Goal: Task Accomplishment & Management: Use online tool/utility

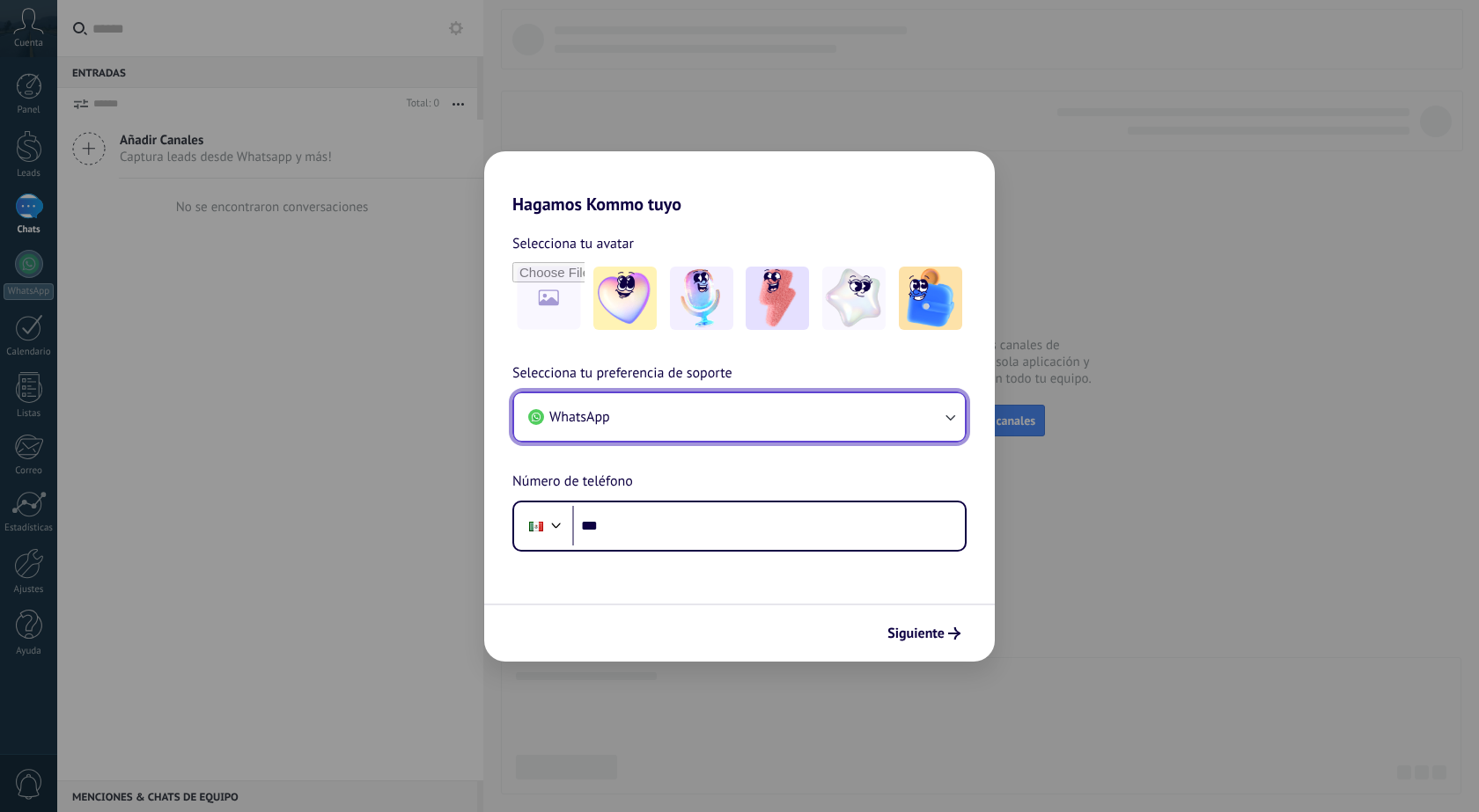
click at [689, 400] on button "WhatsApp" at bounding box center [739, 417] width 451 height 48
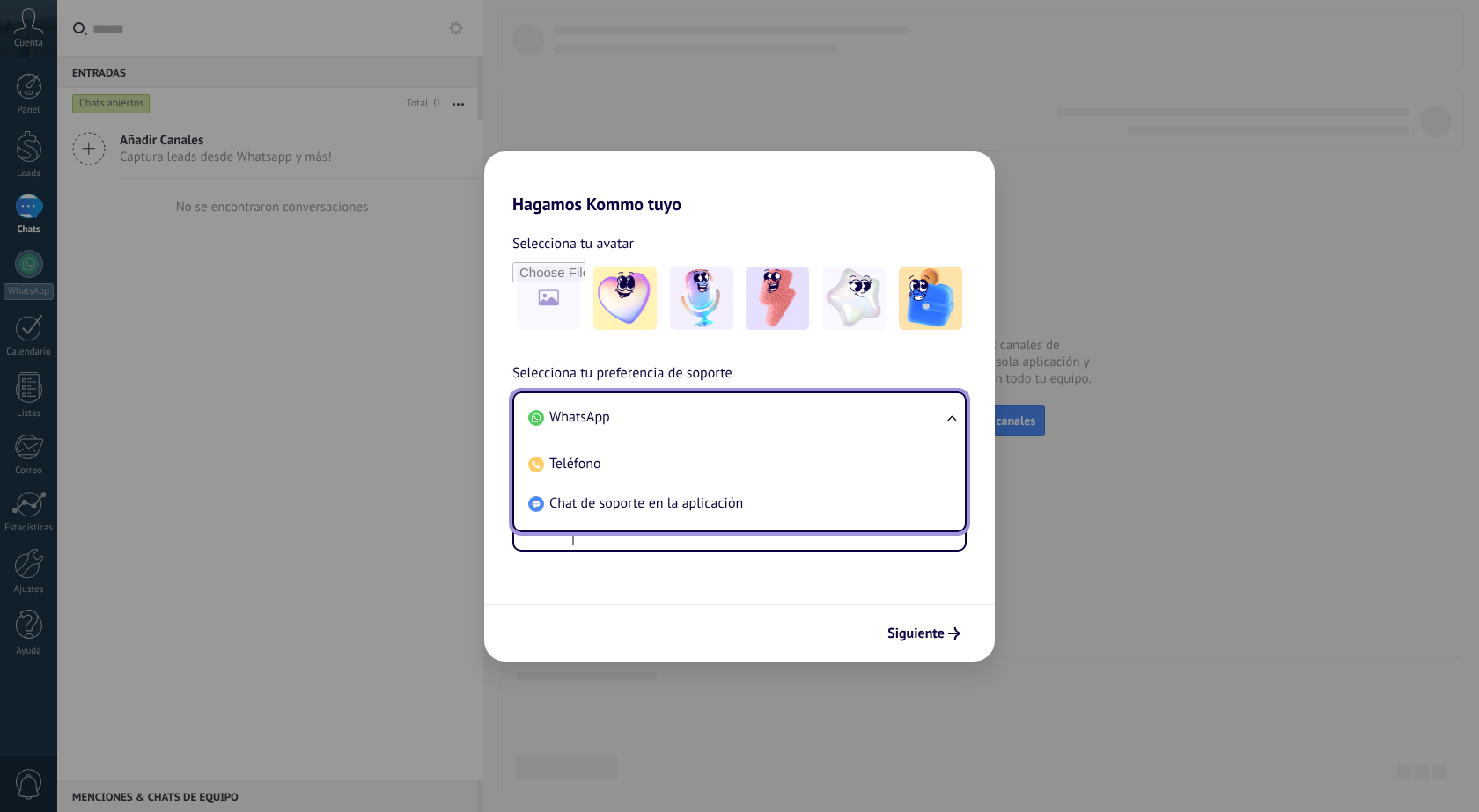
click at [689, 400] on li "WhatsApp" at bounding box center [735, 417] width 430 height 39
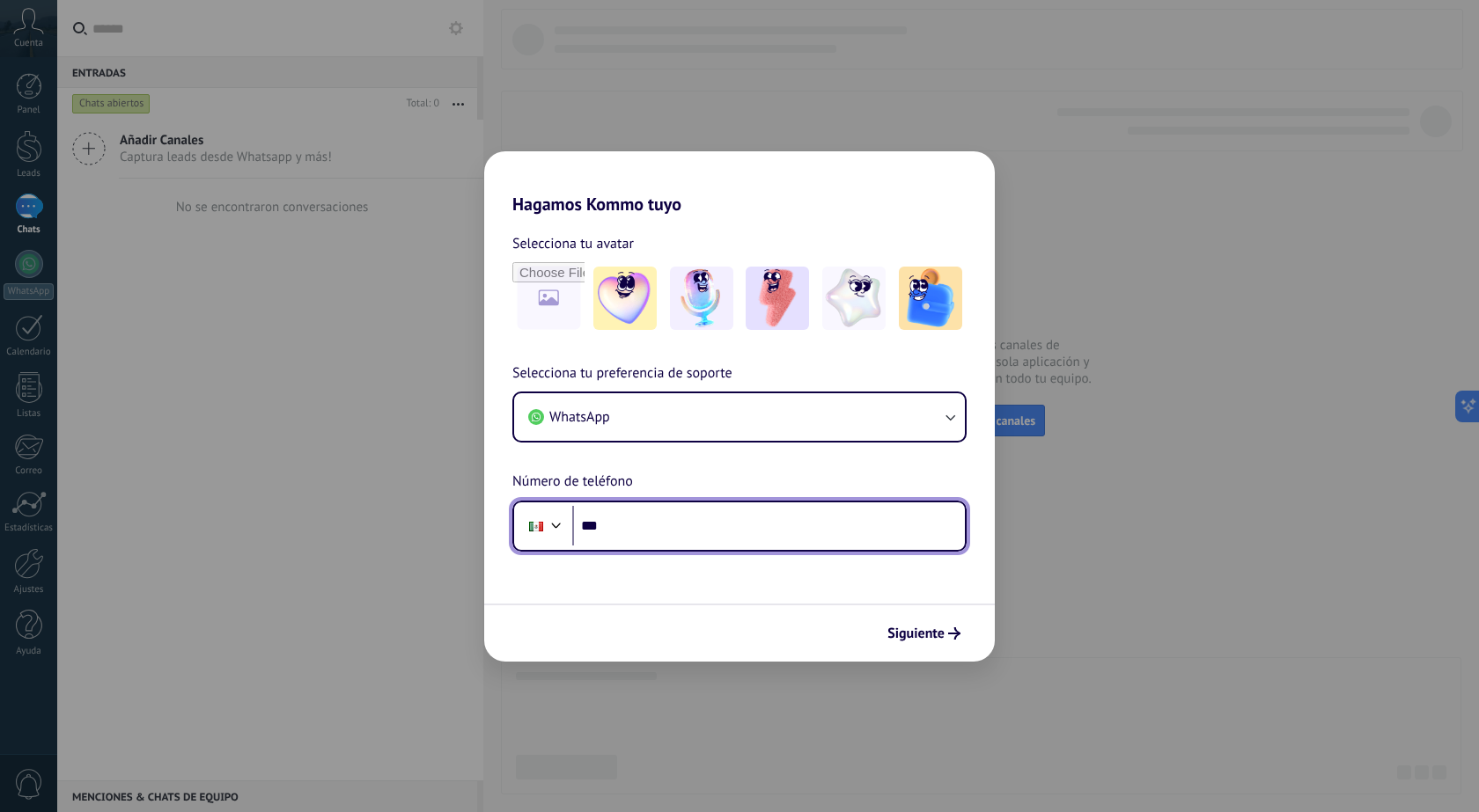
click at [659, 527] on input "***" at bounding box center [768, 526] width 393 height 40
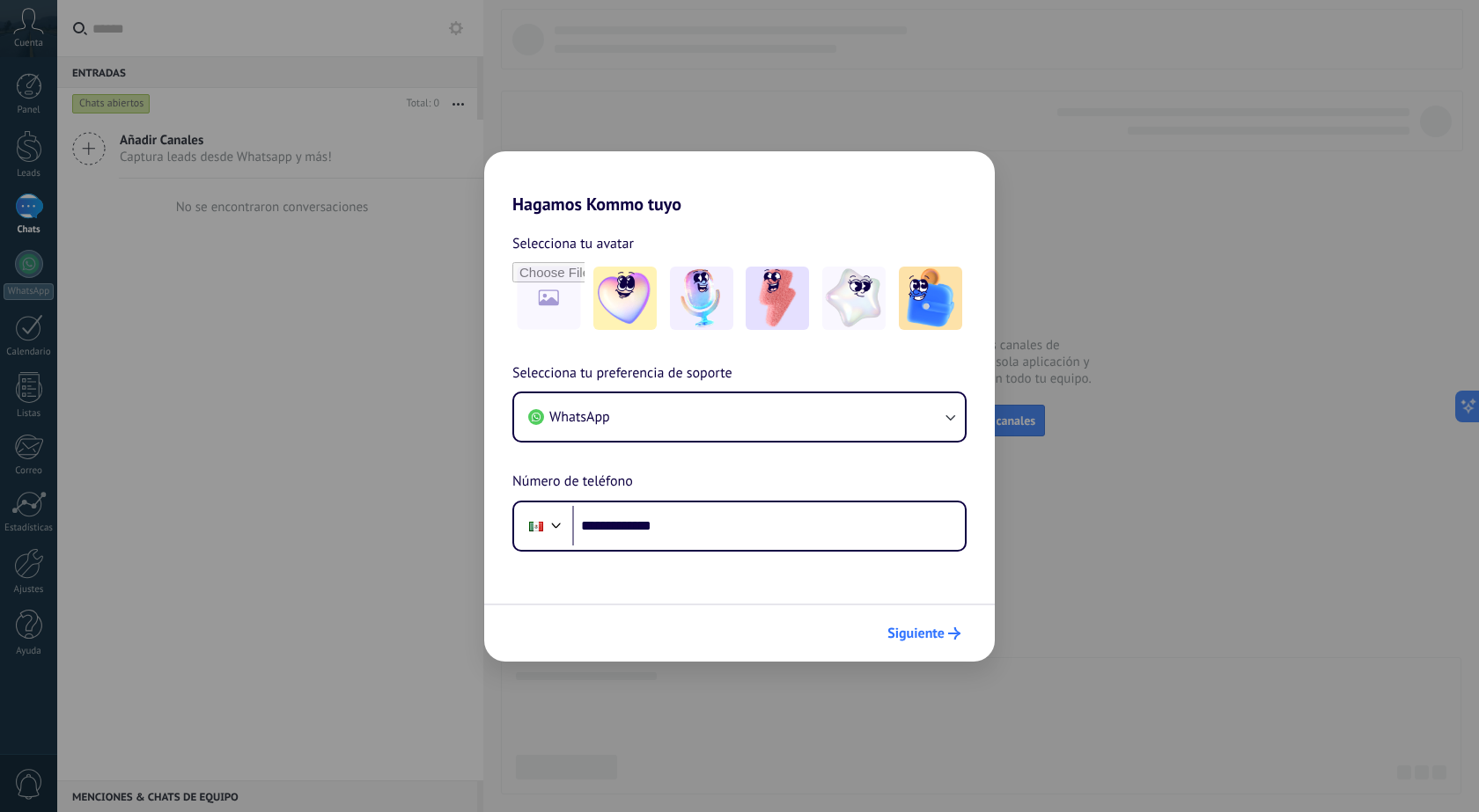
click at [941, 630] on span "Siguiente" at bounding box center [916, 633] width 57 height 12
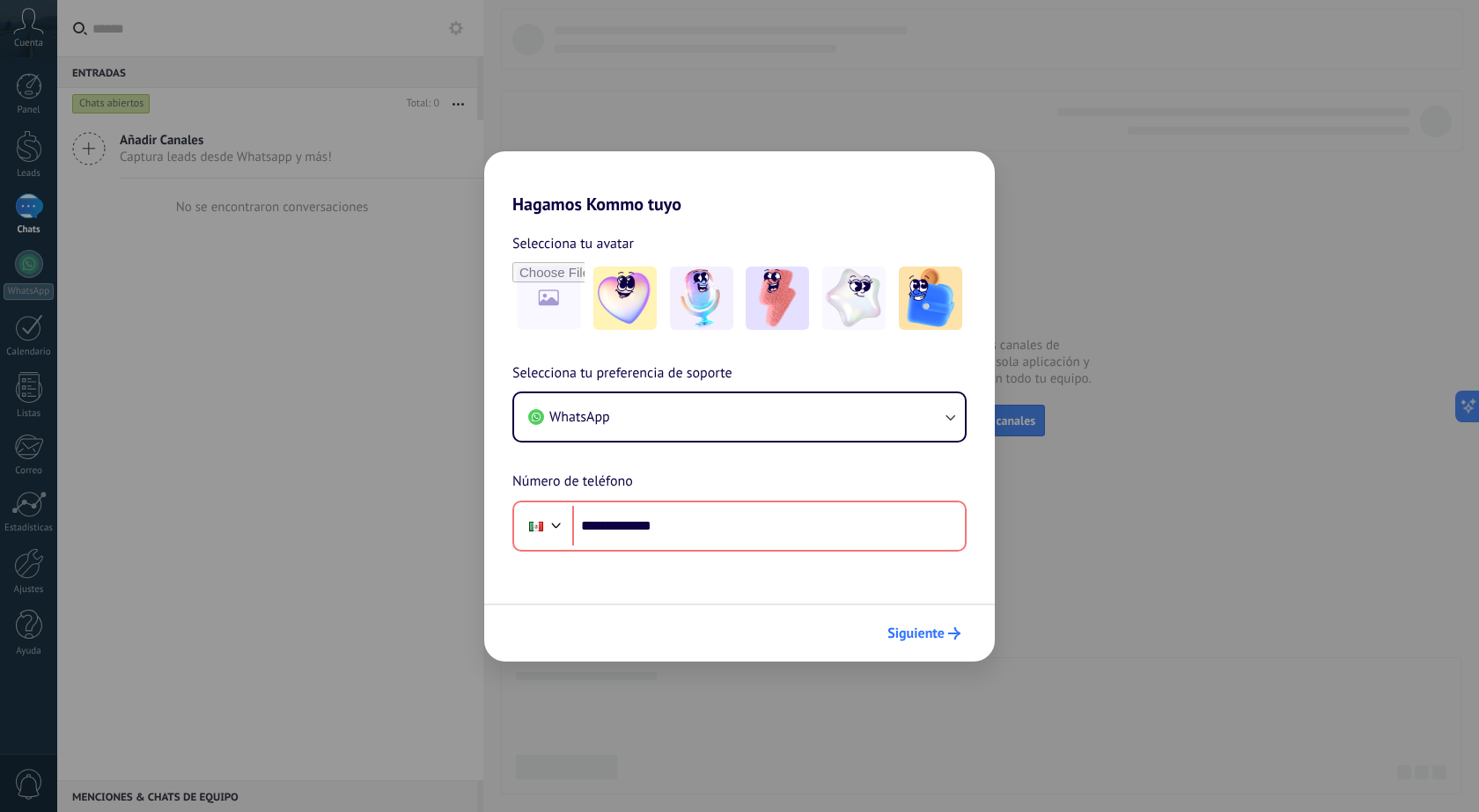
click at [924, 630] on span "Siguiente" at bounding box center [916, 633] width 57 height 12
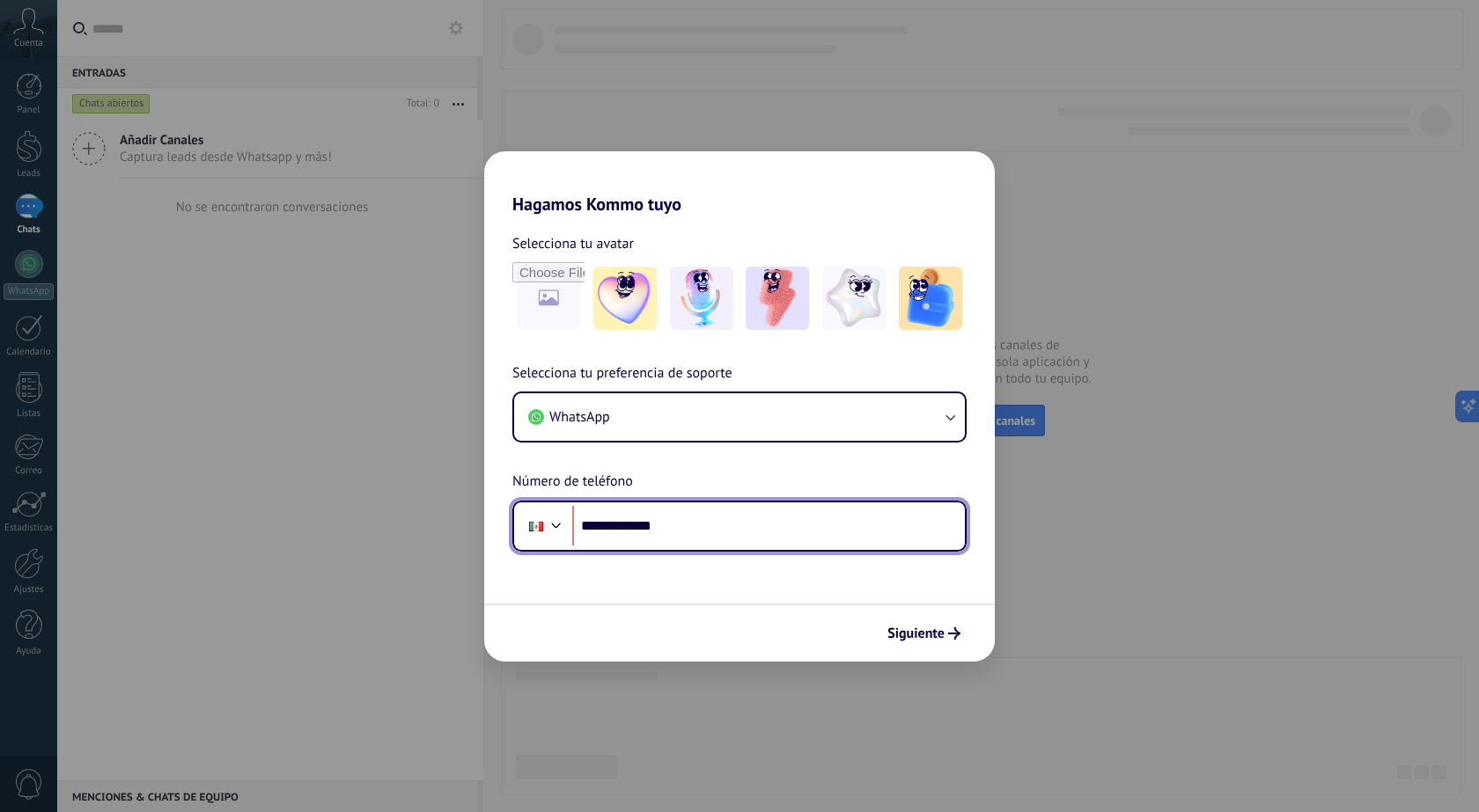
click at [611, 525] on input "**********" at bounding box center [768, 526] width 393 height 40
type input "**********"
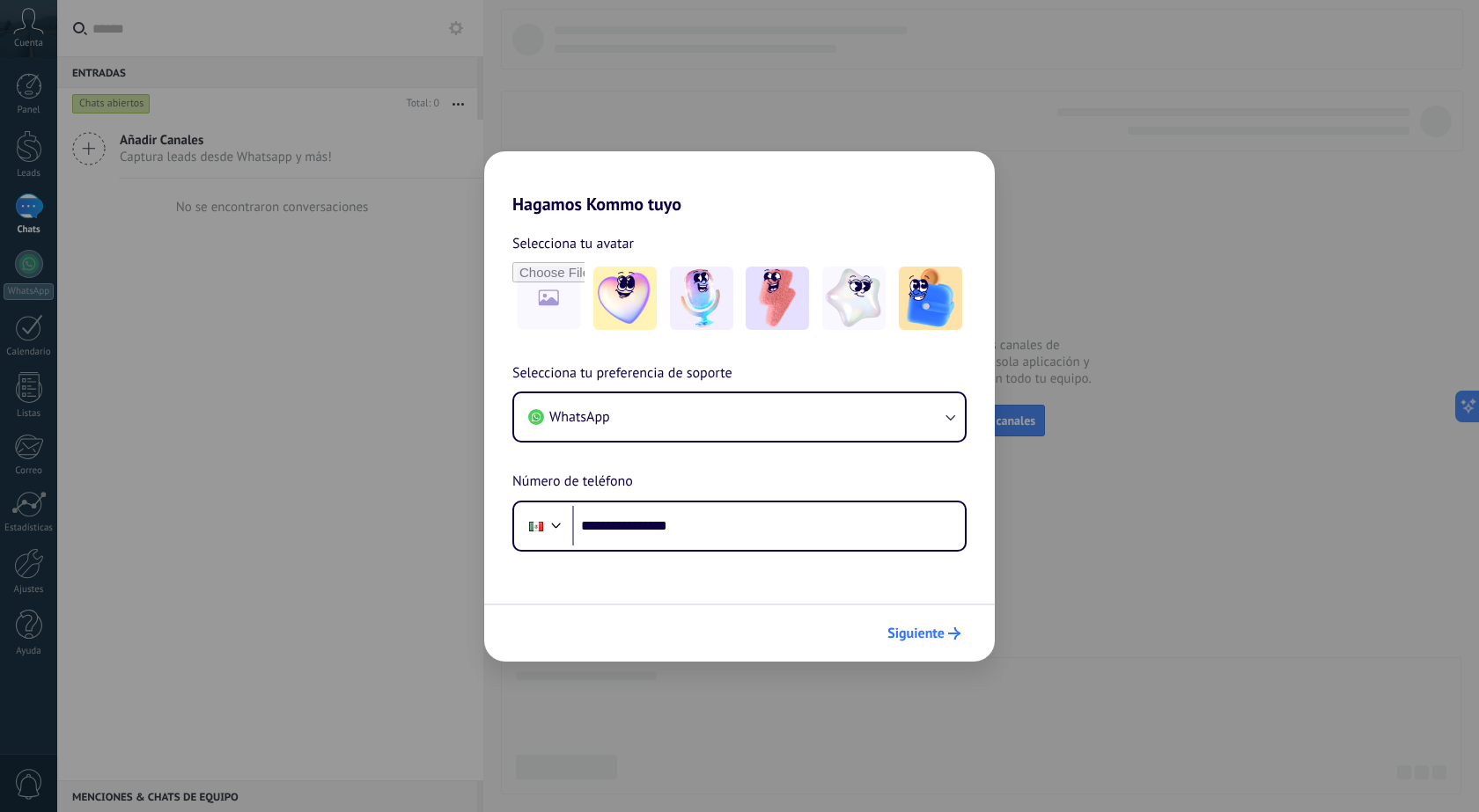
click at [957, 629] on icon "submit" at bounding box center [953, 633] width 12 height 12
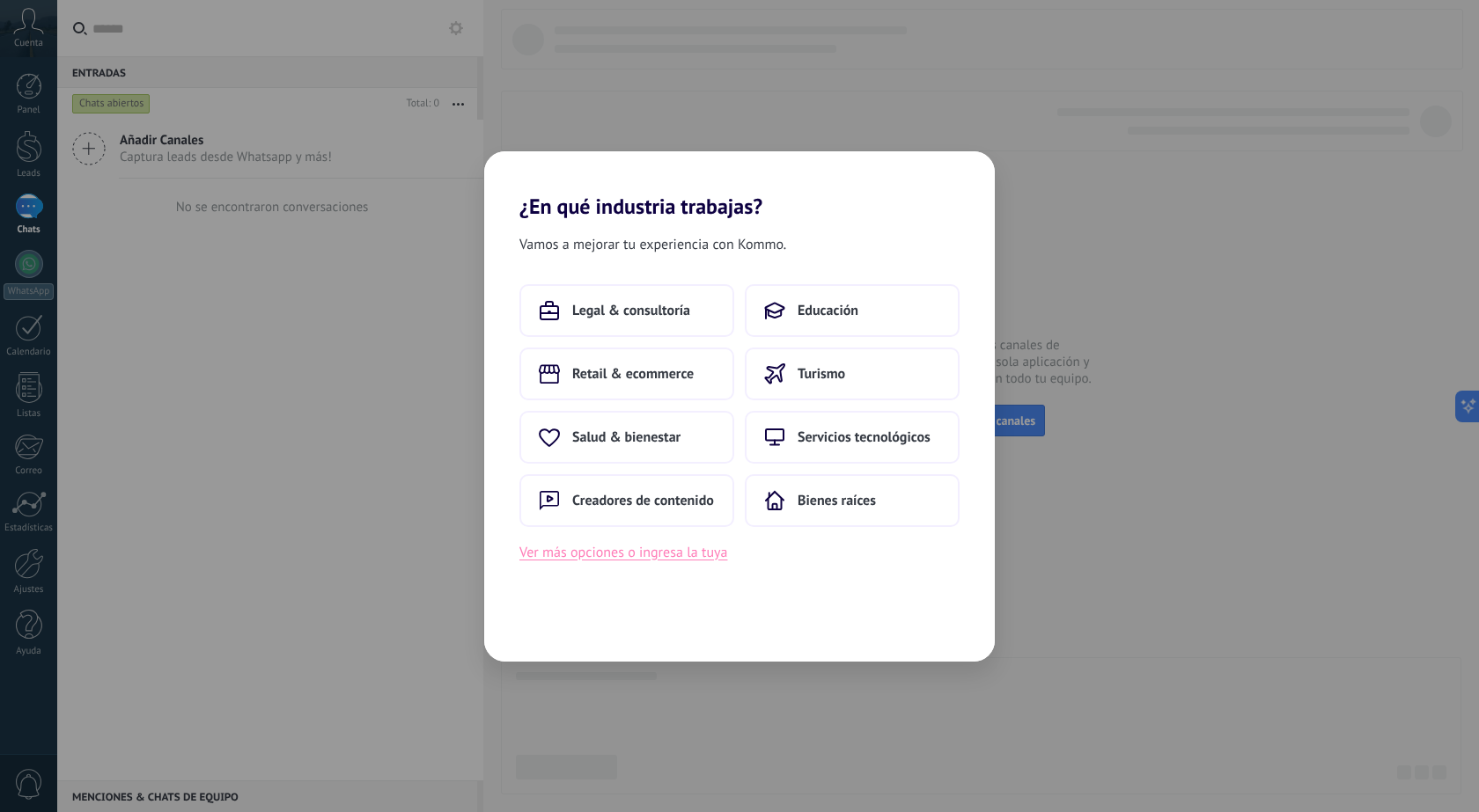
click at [608, 555] on button "Ver más opciones o ingresa la tuya" at bounding box center [623, 552] width 208 height 23
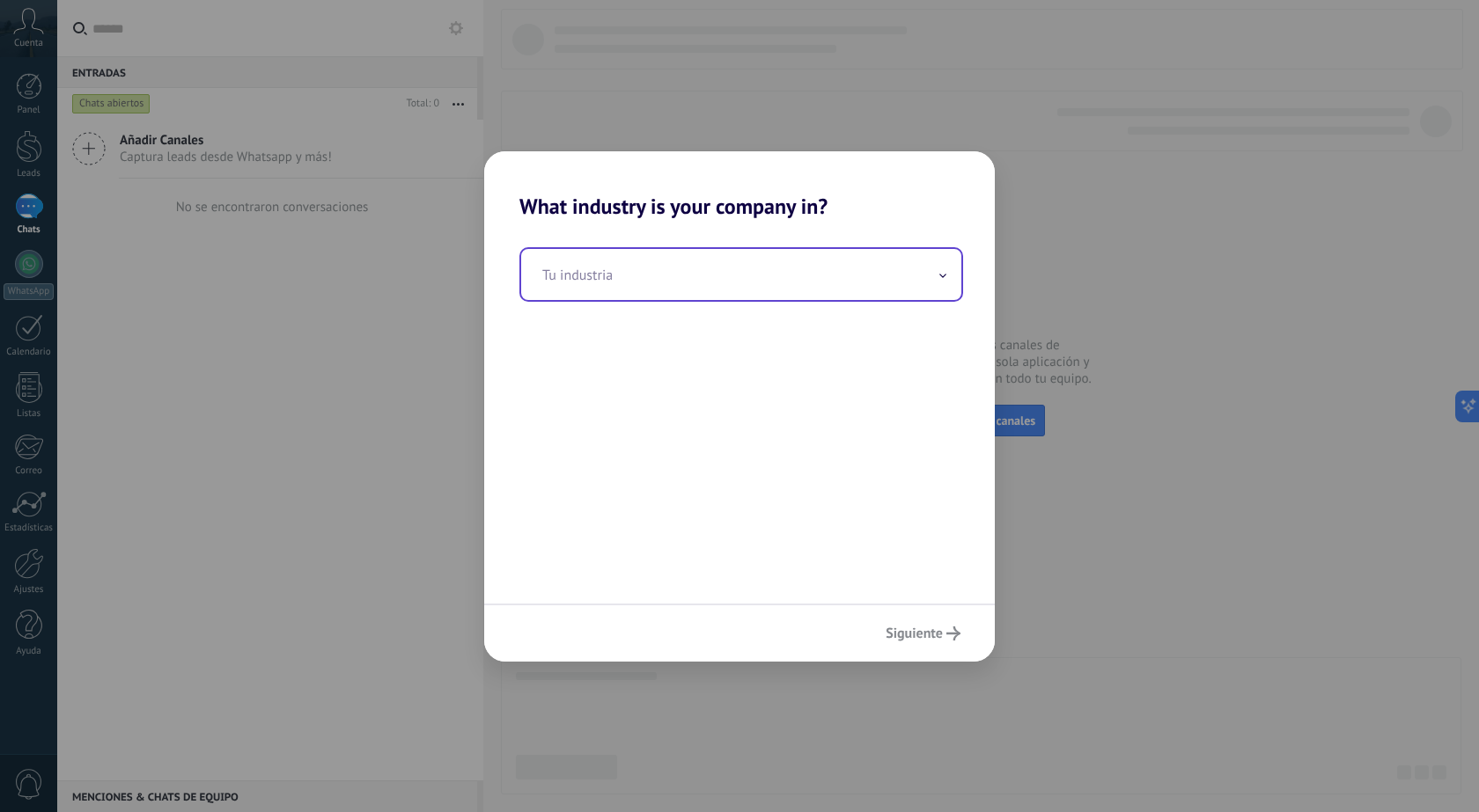
click at [649, 300] on div "Tu industria" at bounding box center [741, 275] width 443 height 55
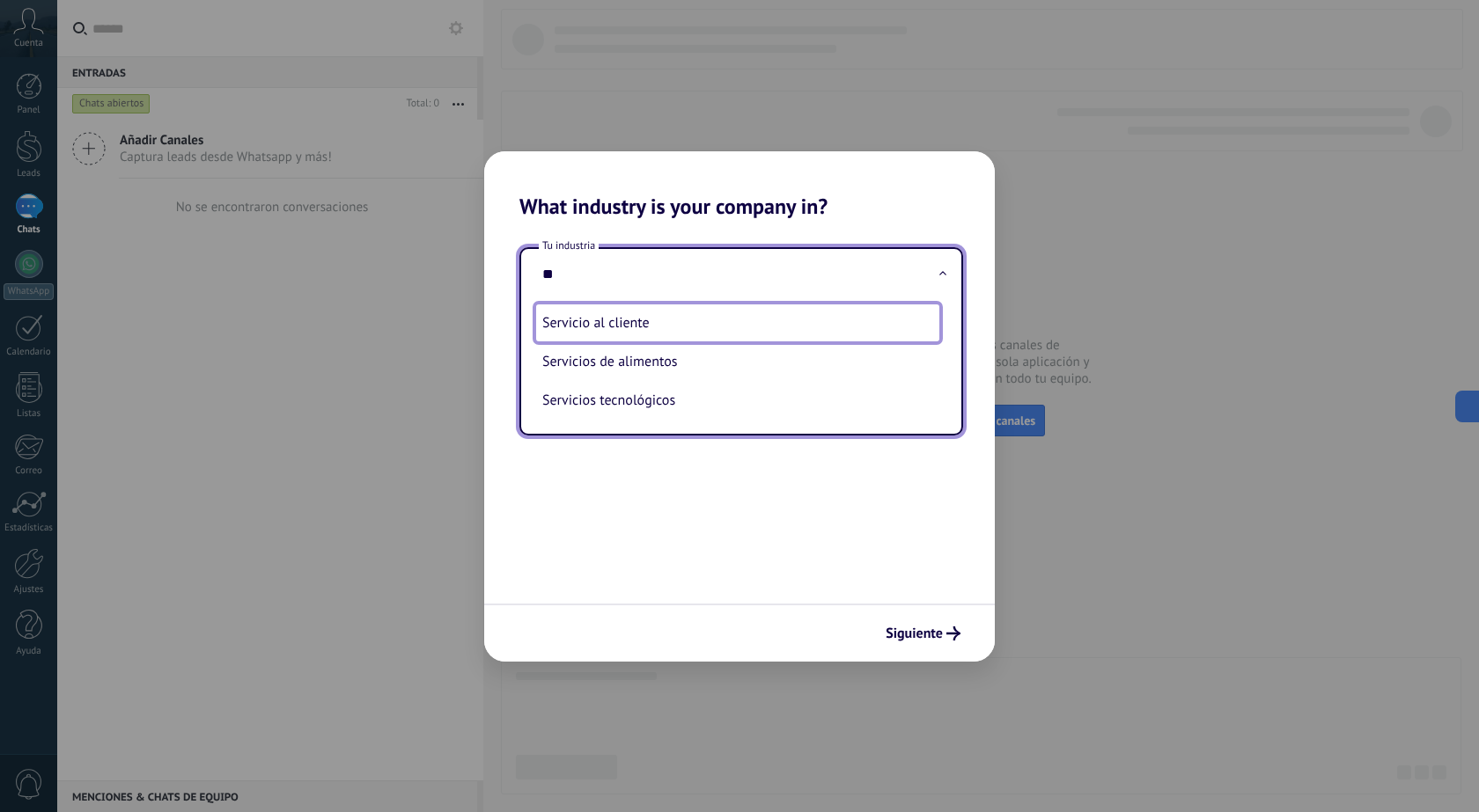
type input "*"
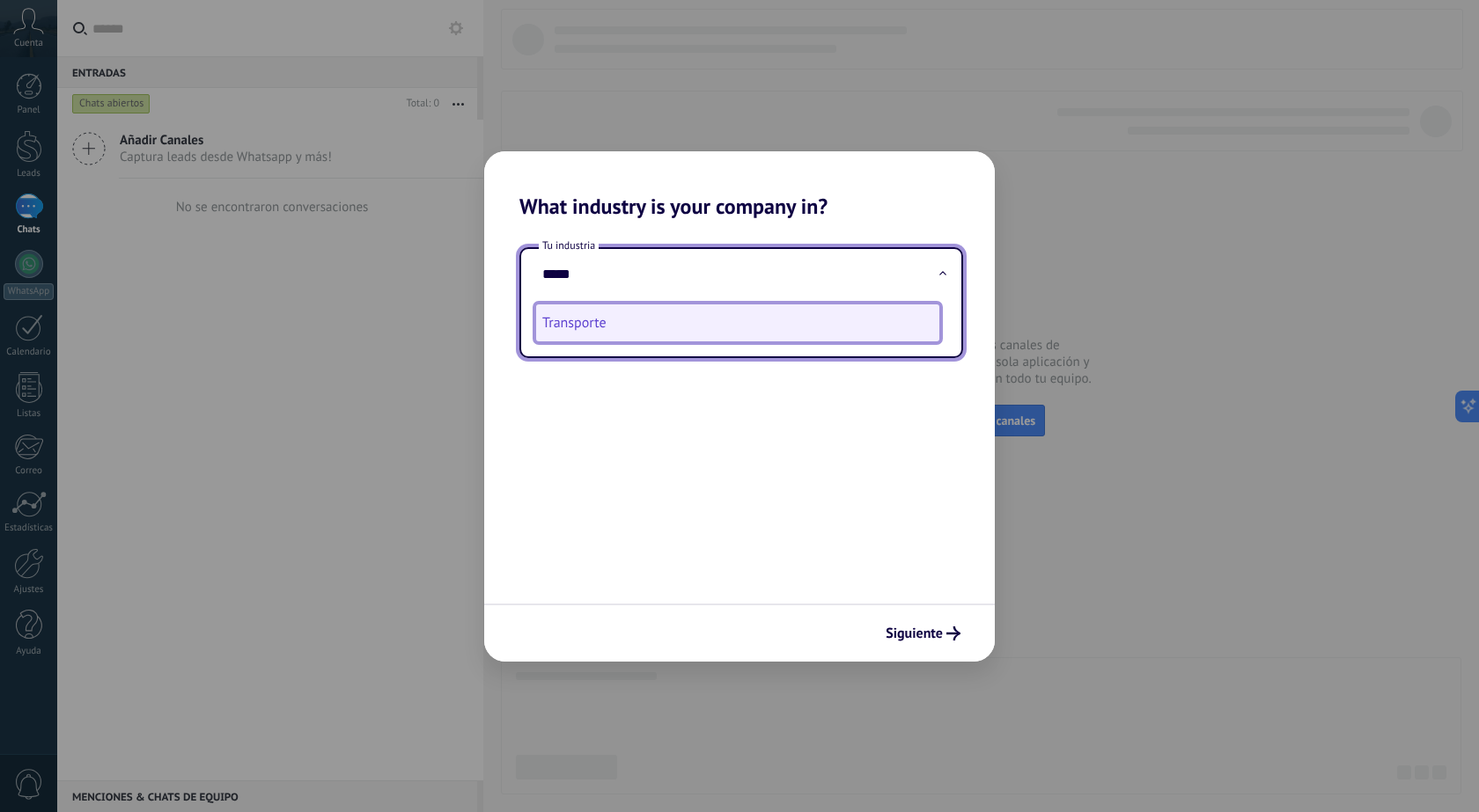
click at [593, 333] on li "Transporte" at bounding box center [737, 323] width 405 height 38
type input "**********"
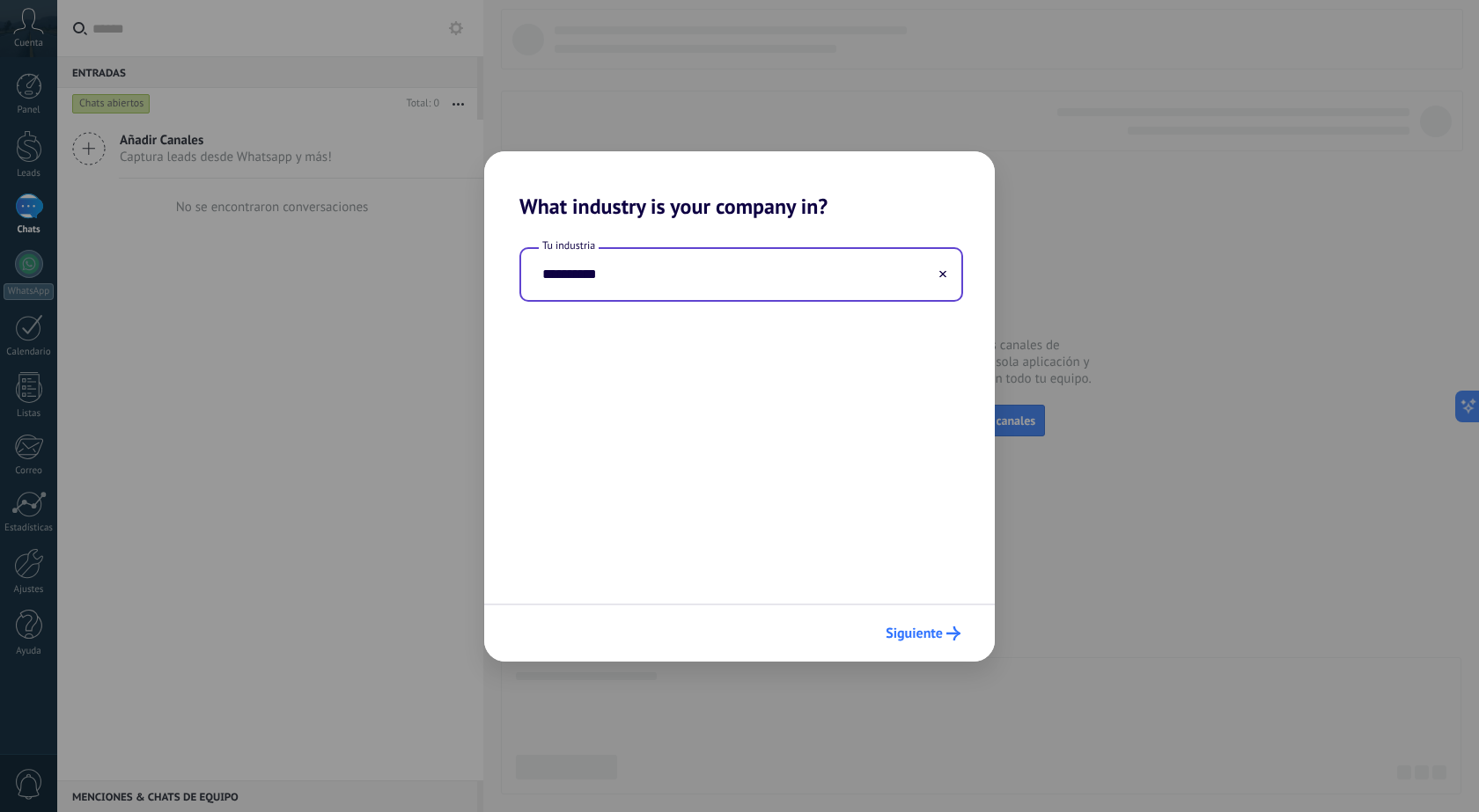
click at [937, 644] on button "Siguiente" at bounding box center [922, 633] width 91 height 30
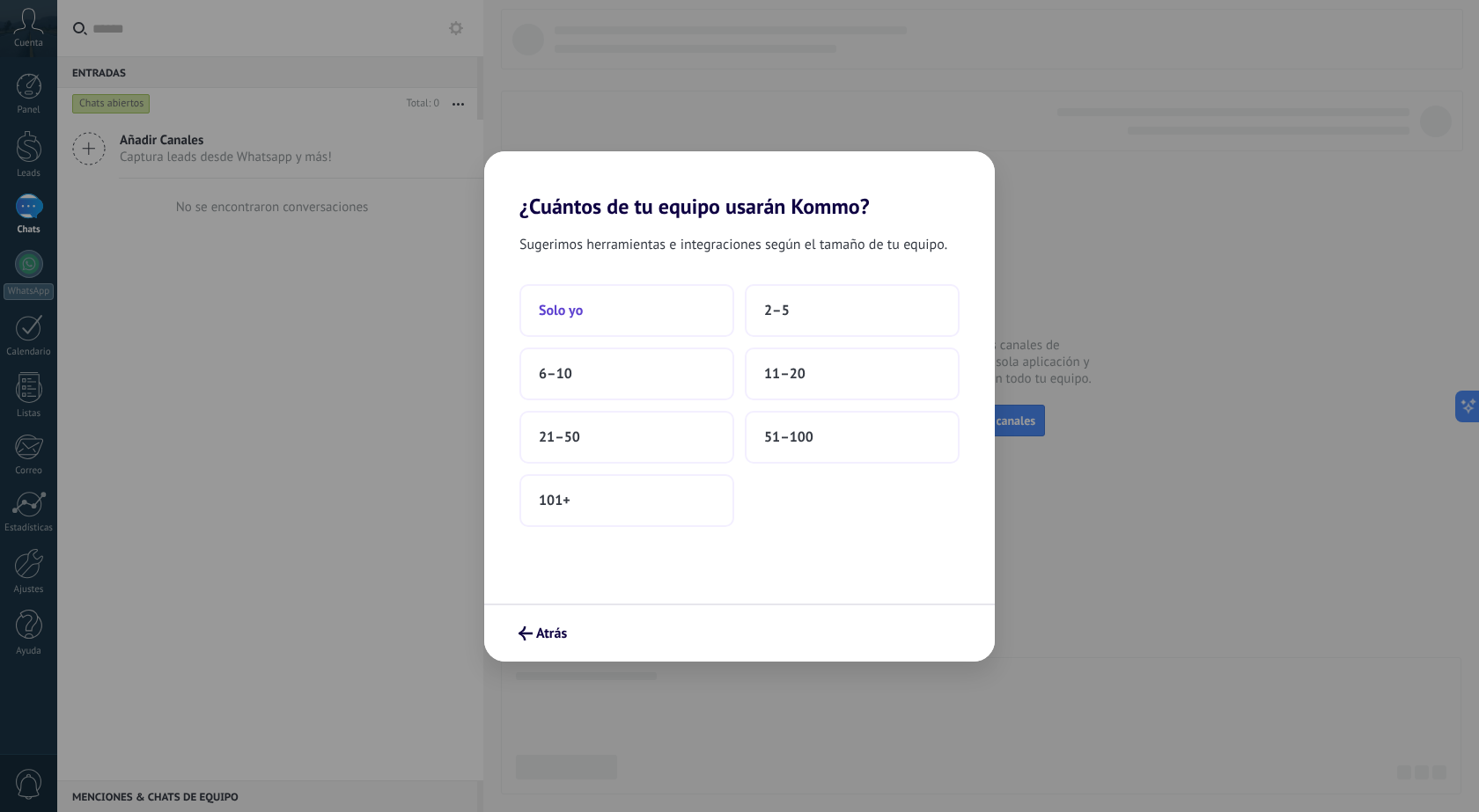
click at [573, 304] on span "Solo yo" at bounding box center [560, 310] width 44 height 17
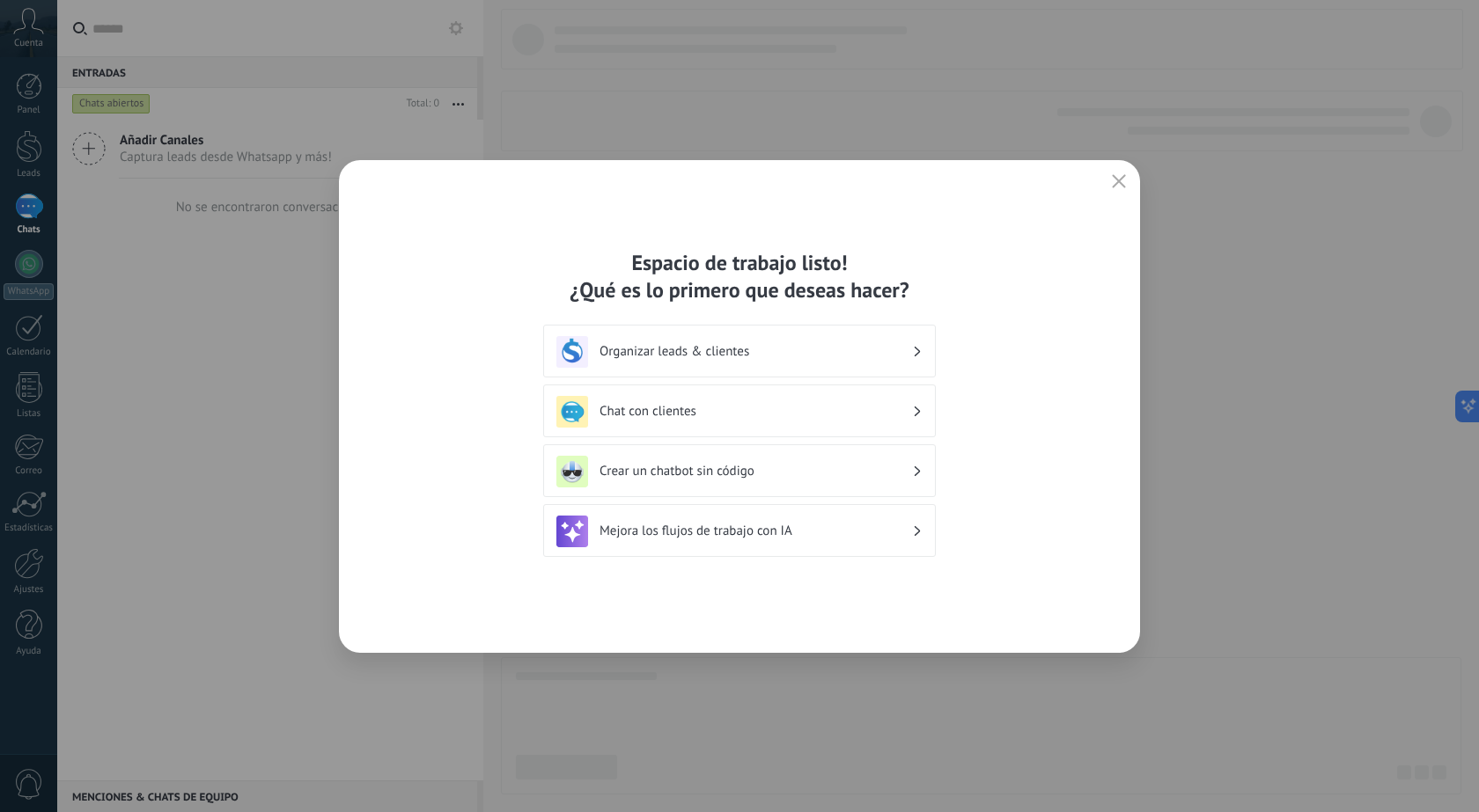
click at [708, 470] on h3 "Crear un chatbot sin código" at bounding box center [755, 471] width 312 height 16
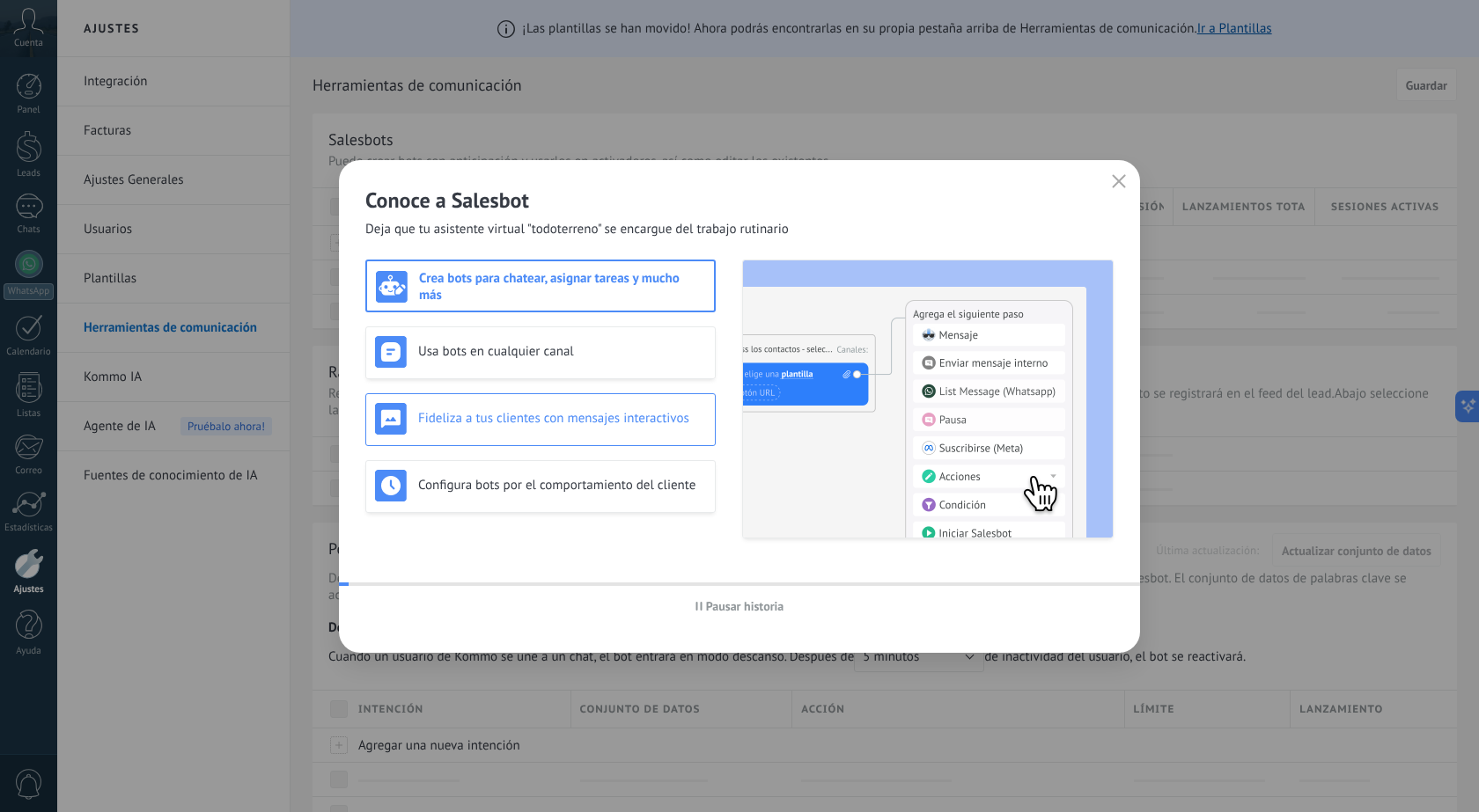
click at [675, 404] on div "Fideliza a tus clientes con mensajes interactivos" at bounding box center [539, 418] width 331 height 32
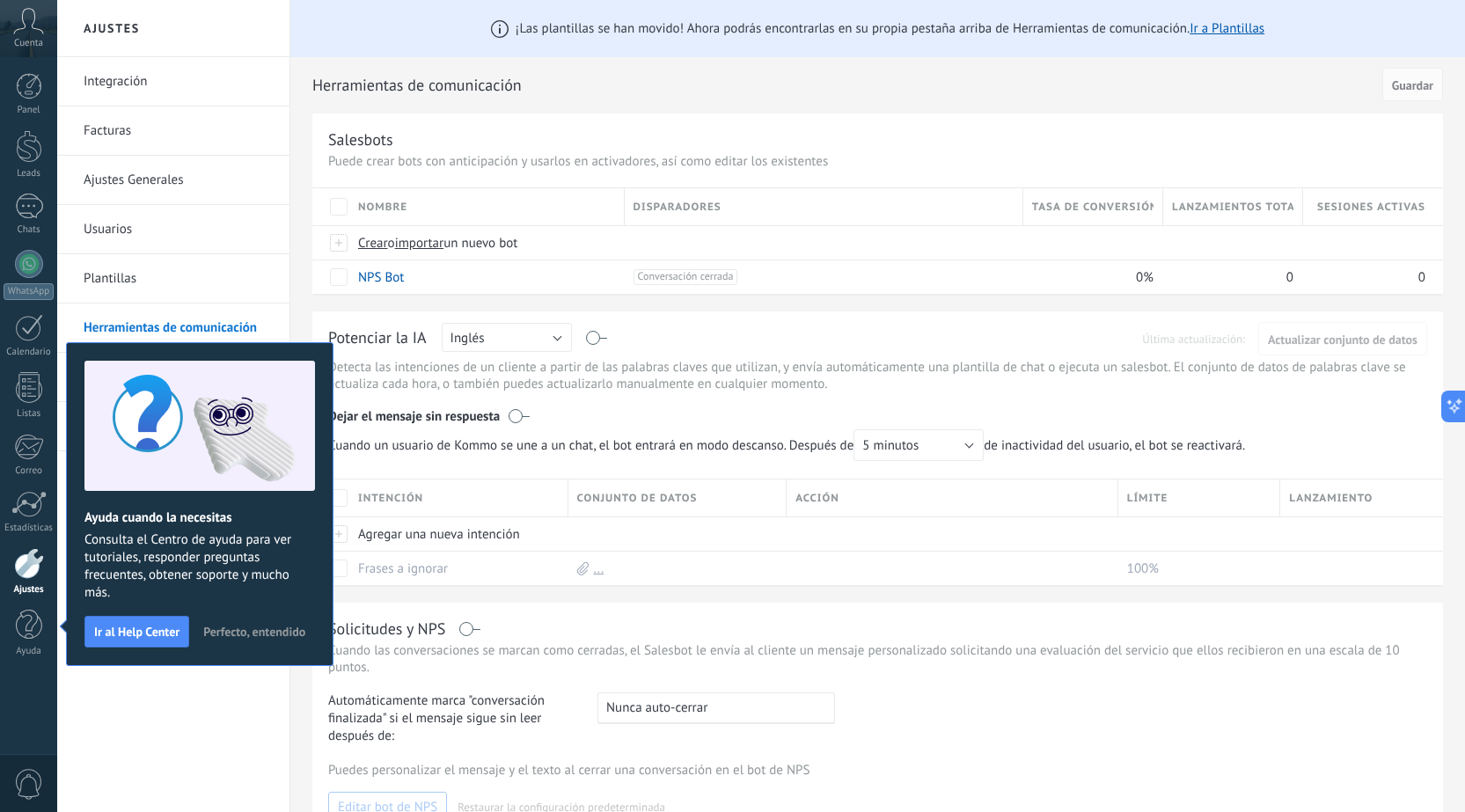
click at [230, 626] on span "Perfecto, entendido" at bounding box center [254, 631] width 102 height 12
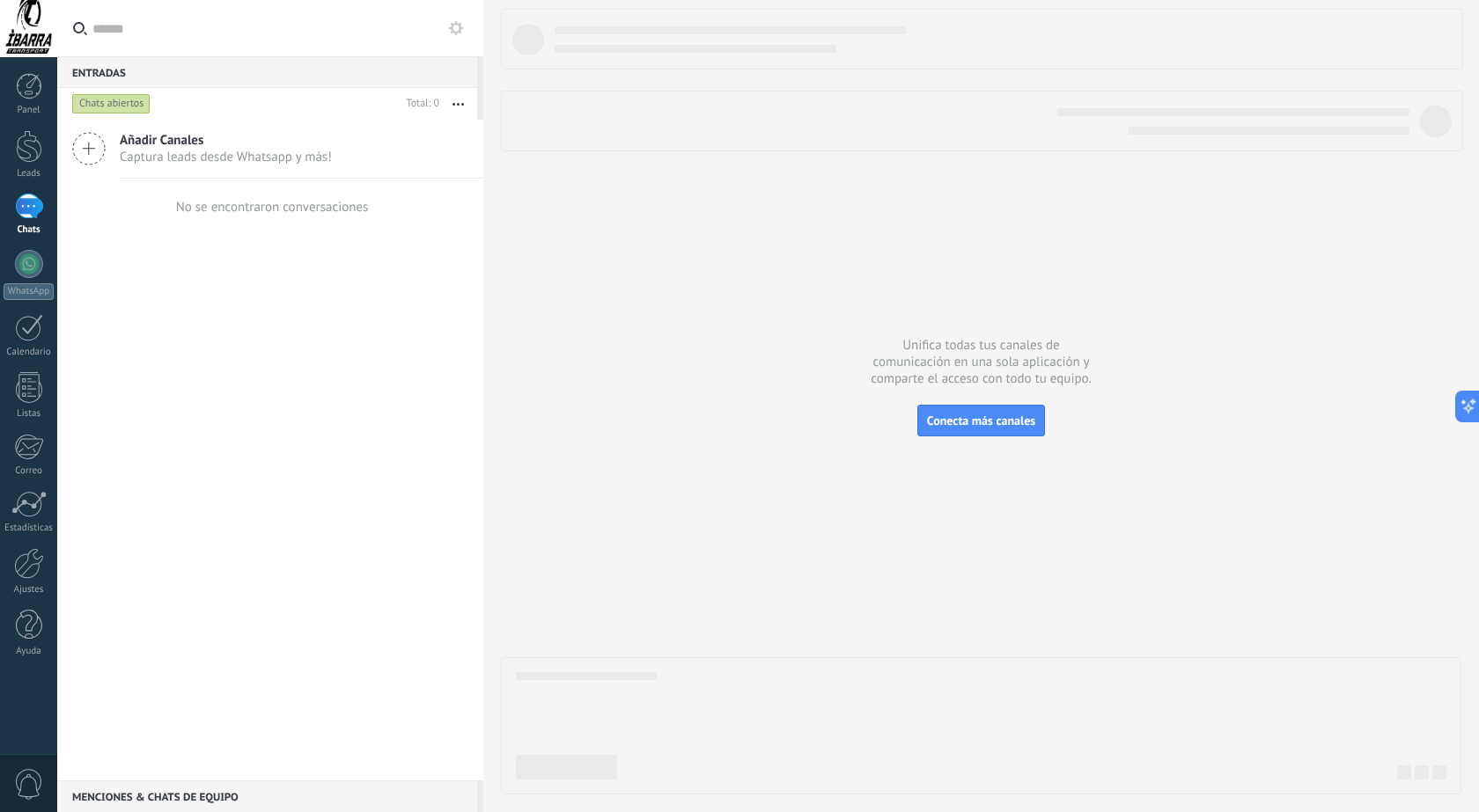
click at [34, 201] on div at bounding box center [28, 206] width 28 height 26
click at [172, 141] on span "Añadir Canales" at bounding box center [226, 140] width 212 height 16
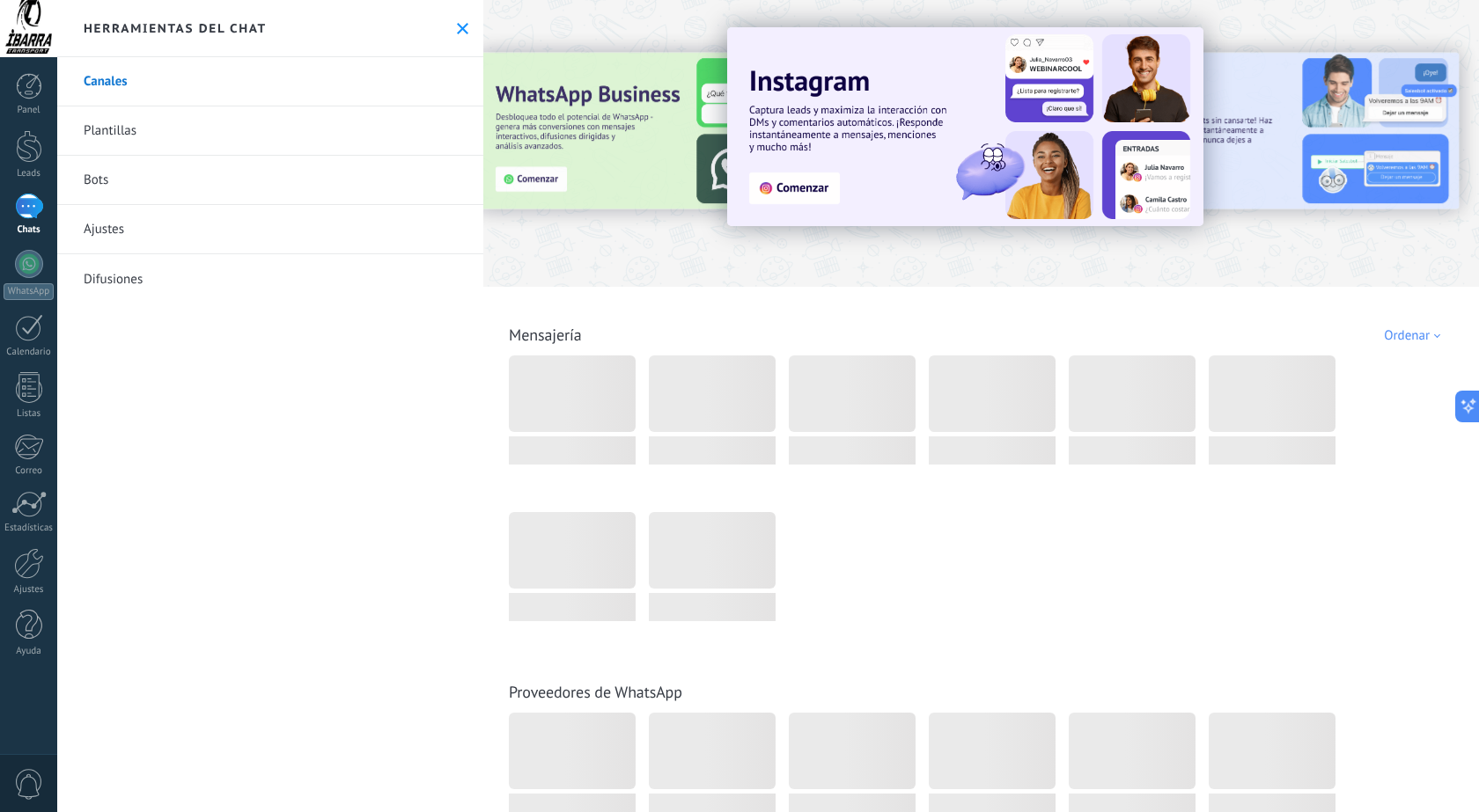
click at [103, 171] on link "Bots" at bounding box center [269, 180] width 426 height 49
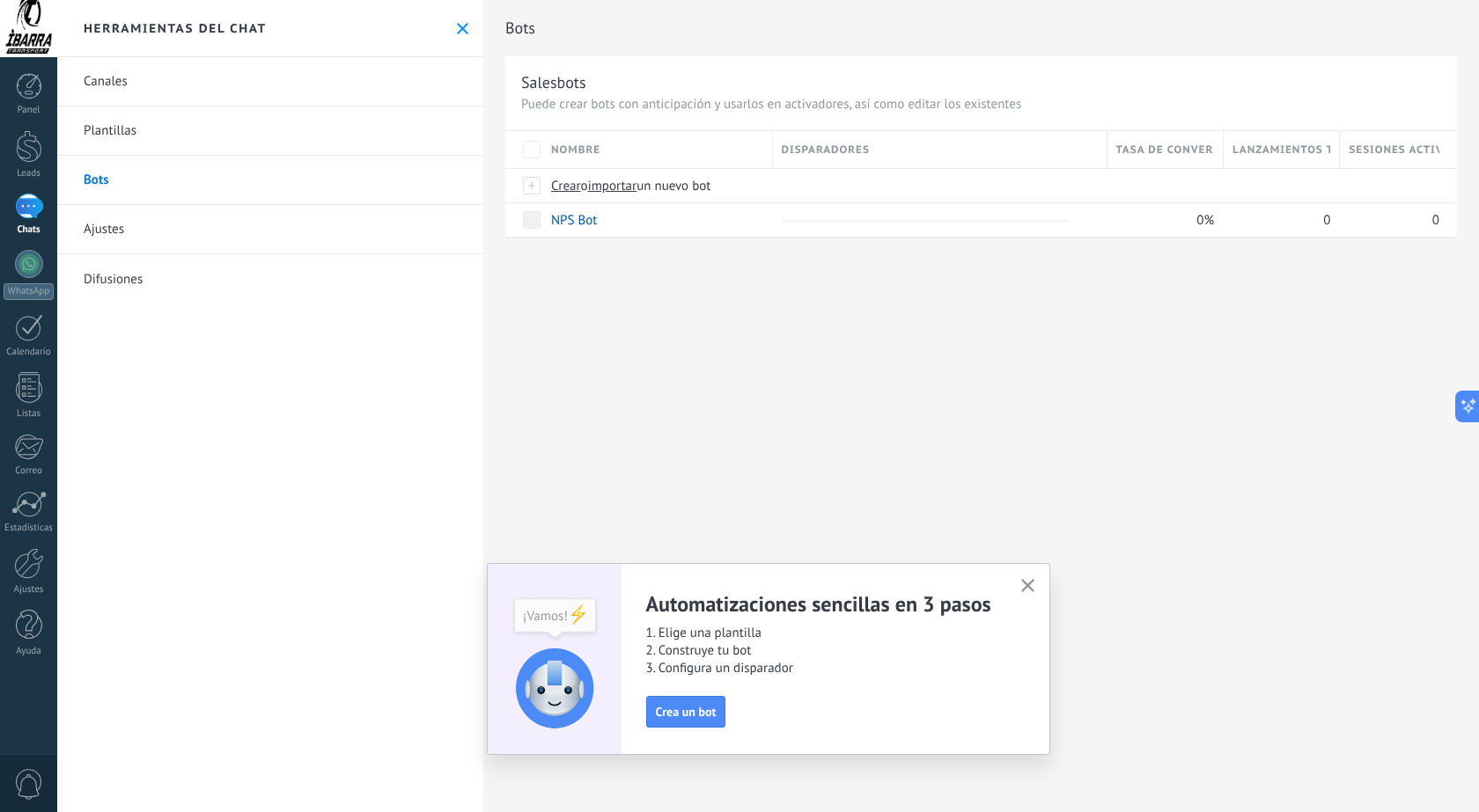
click at [103, 141] on link "Plantillas" at bounding box center [269, 131] width 426 height 49
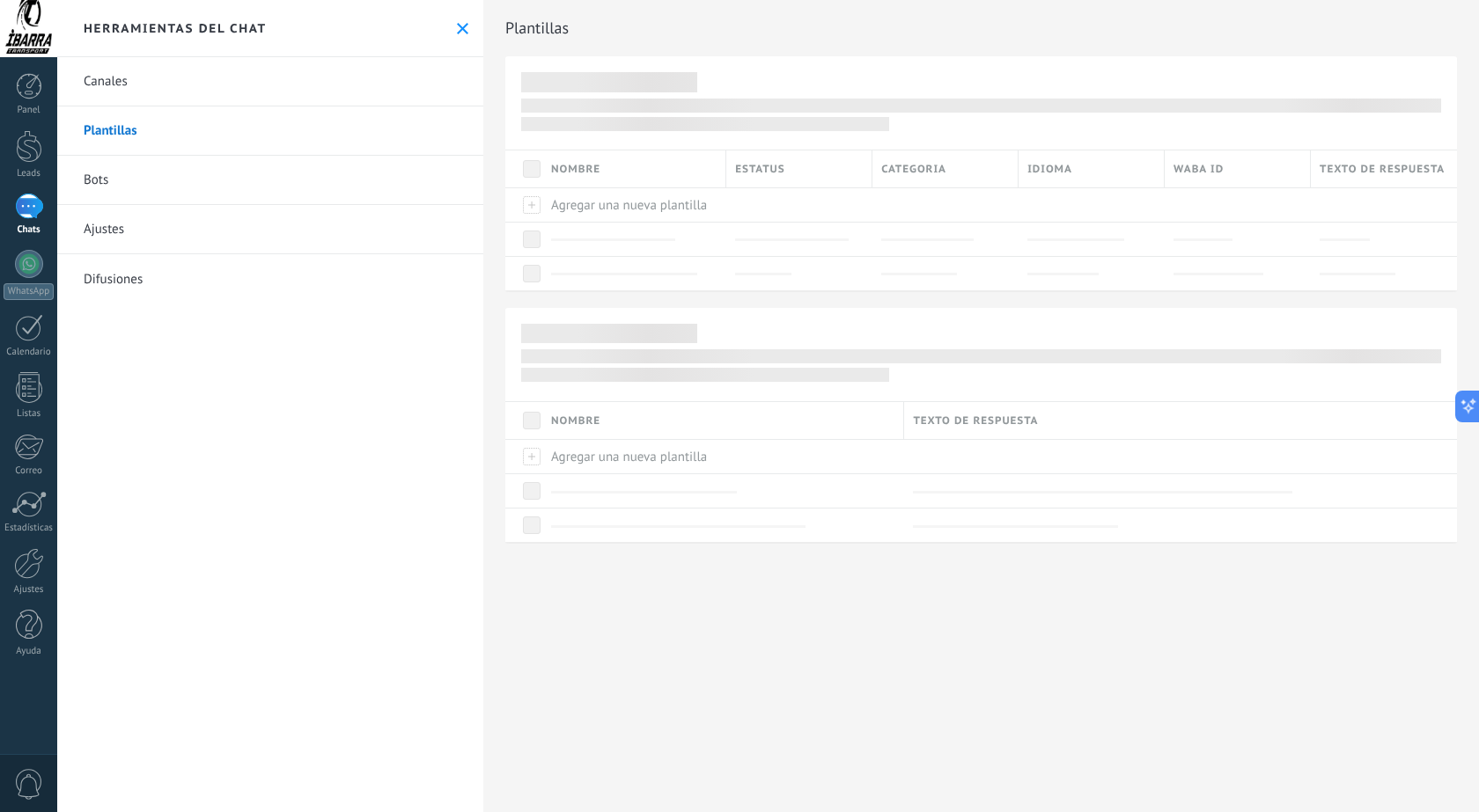
click at [102, 234] on link "Ajustes" at bounding box center [269, 230] width 426 height 49
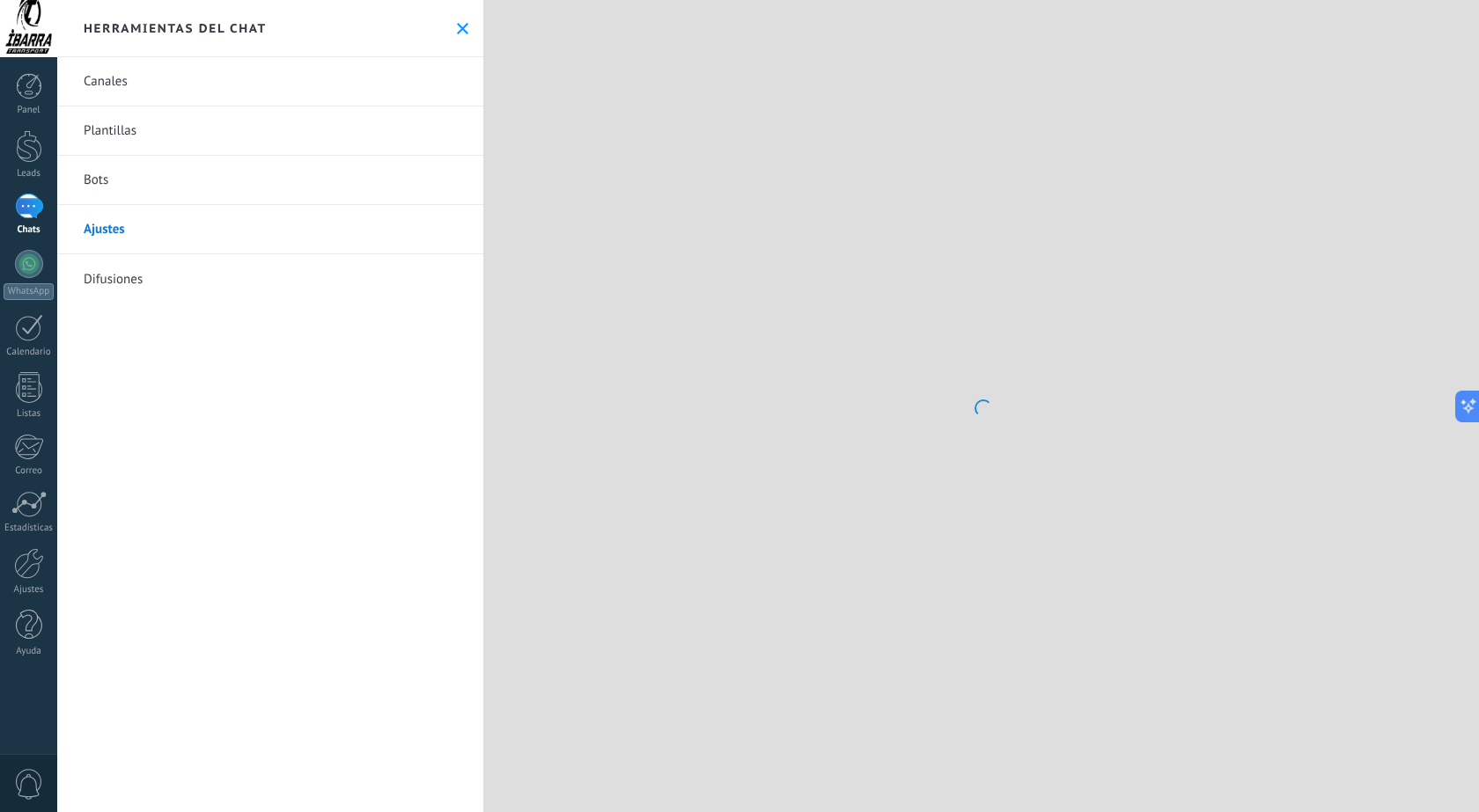
click at [103, 179] on link "Bots" at bounding box center [269, 180] width 426 height 49
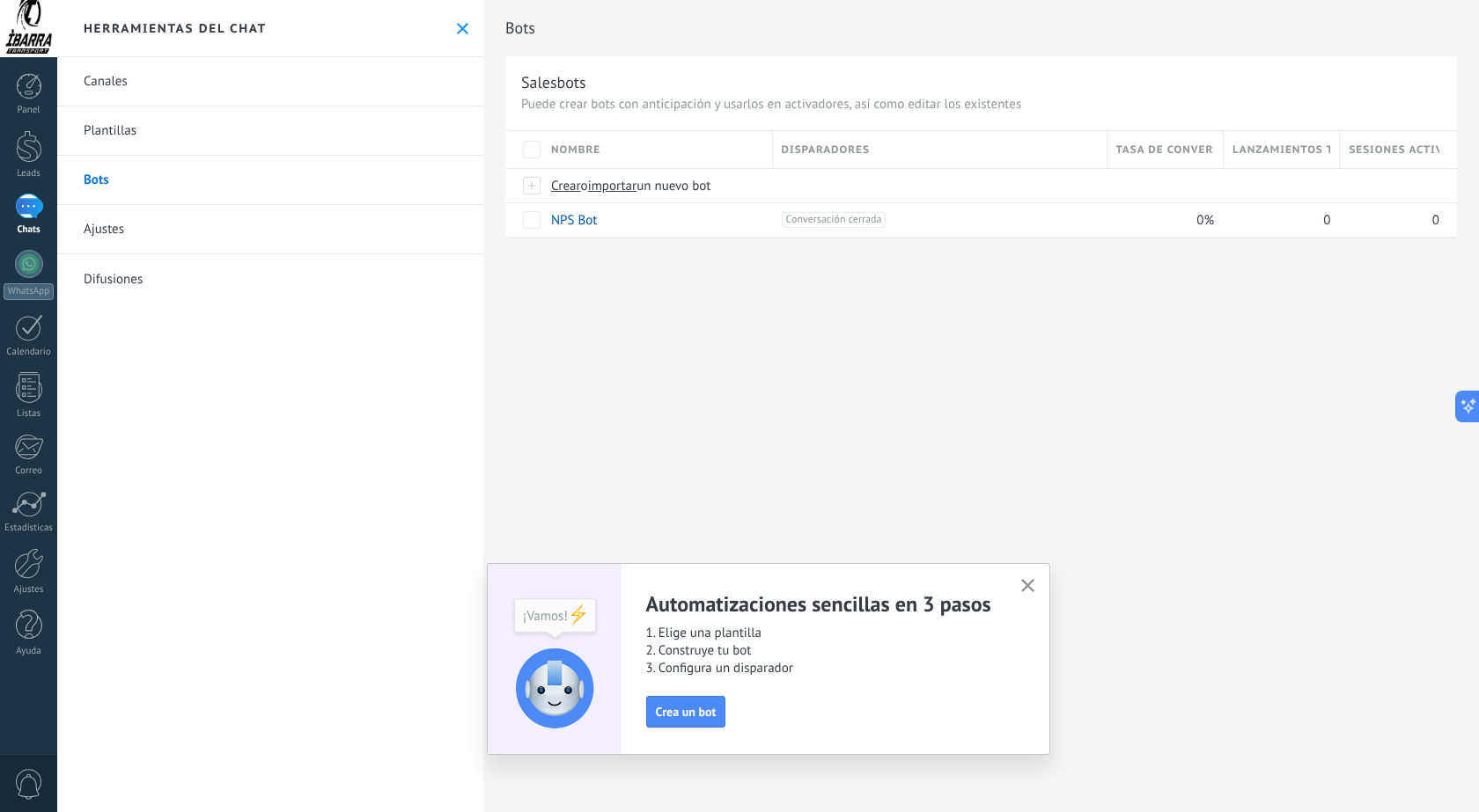
click at [441, 34] on div "Herramientas del chat" at bounding box center [269, 28] width 426 height 57
click at [448, 27] on div "Herramientas del chat" at bounding box center [269, 28] width 426 height 57
click at [458, 30] on use at bounding box center [462, 28] width 11 height 11
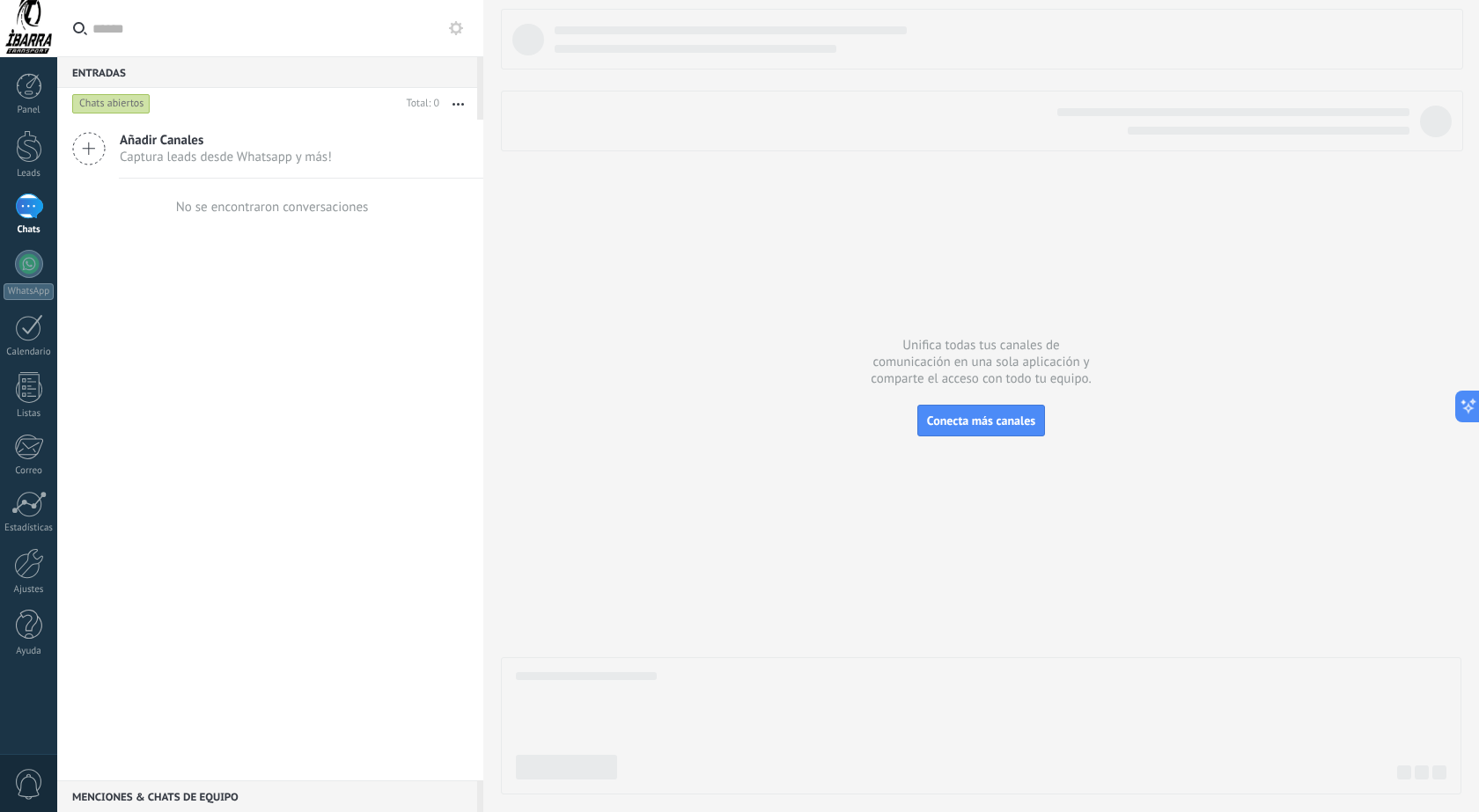
click at [680, 713] on div at bounding box center [981, 726] width 960 height 137
click at [32, 285] on div "WhatsApp" at bounding box center [28, 291] width 50 height 16
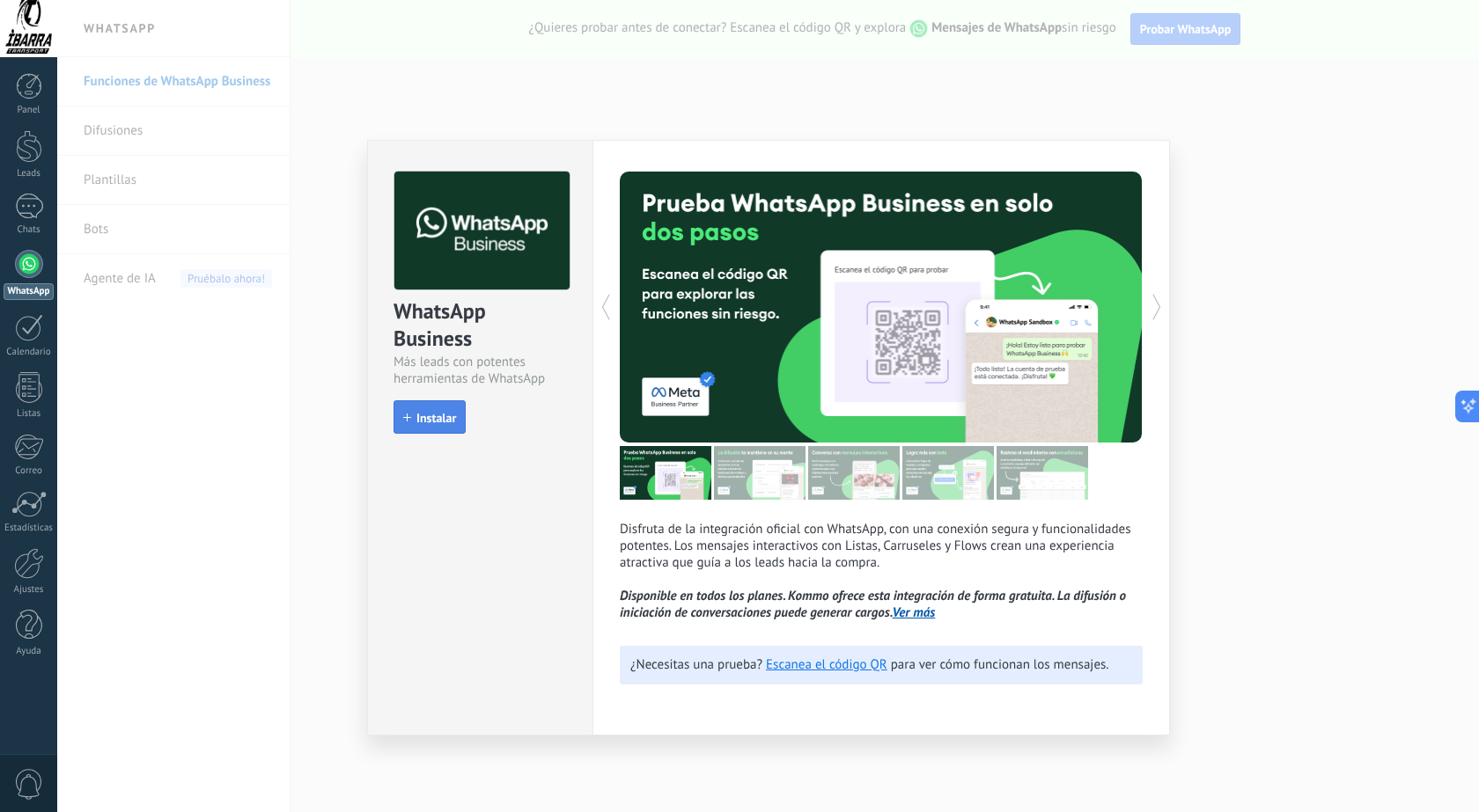
click at [436, 413] on span "Instalar" at bounding box center [436, 417] width 39 height 12
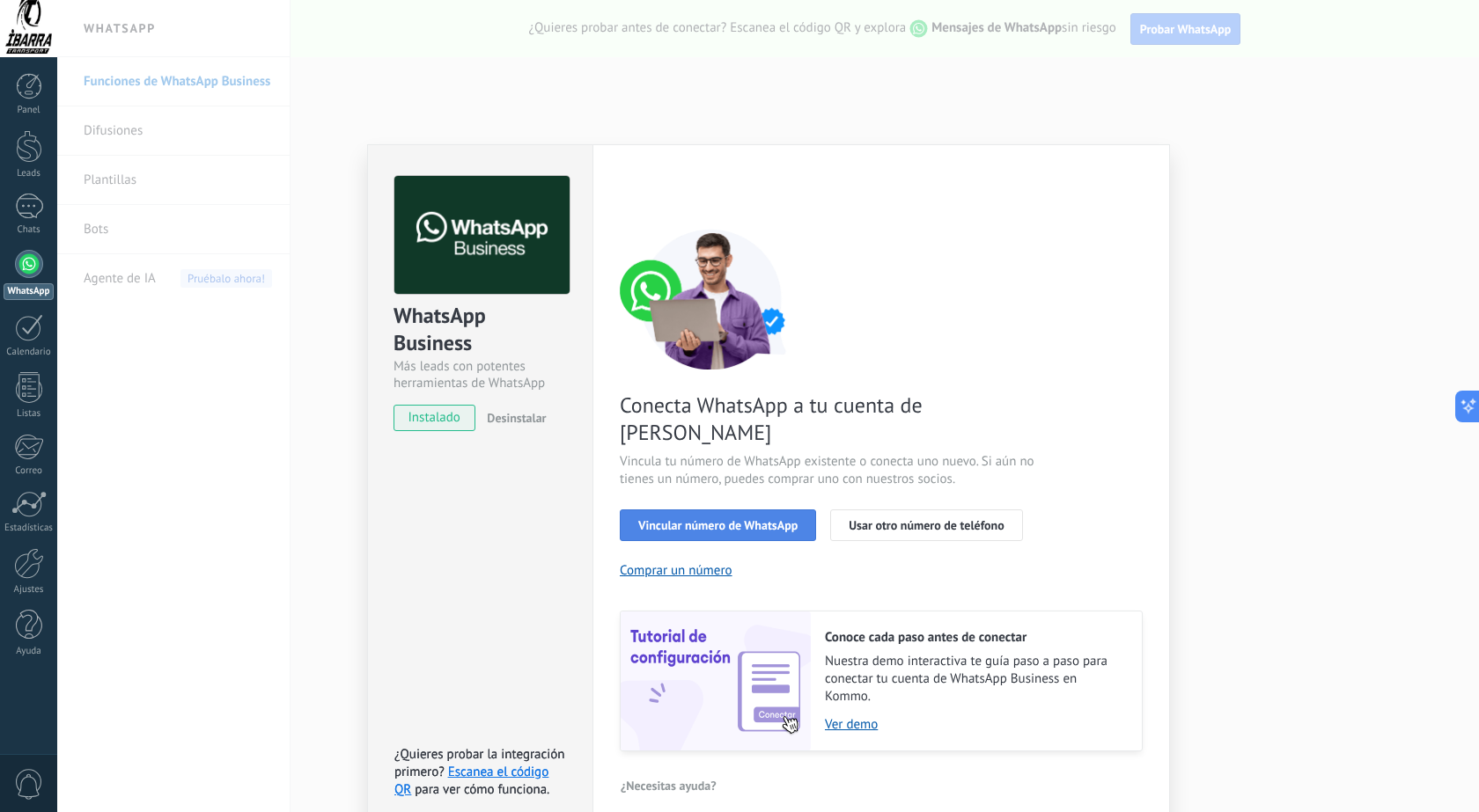
click at [749, 519] on span "Vincular número de WhatsApp" at bounding box center [718, 525] width 159 height 12
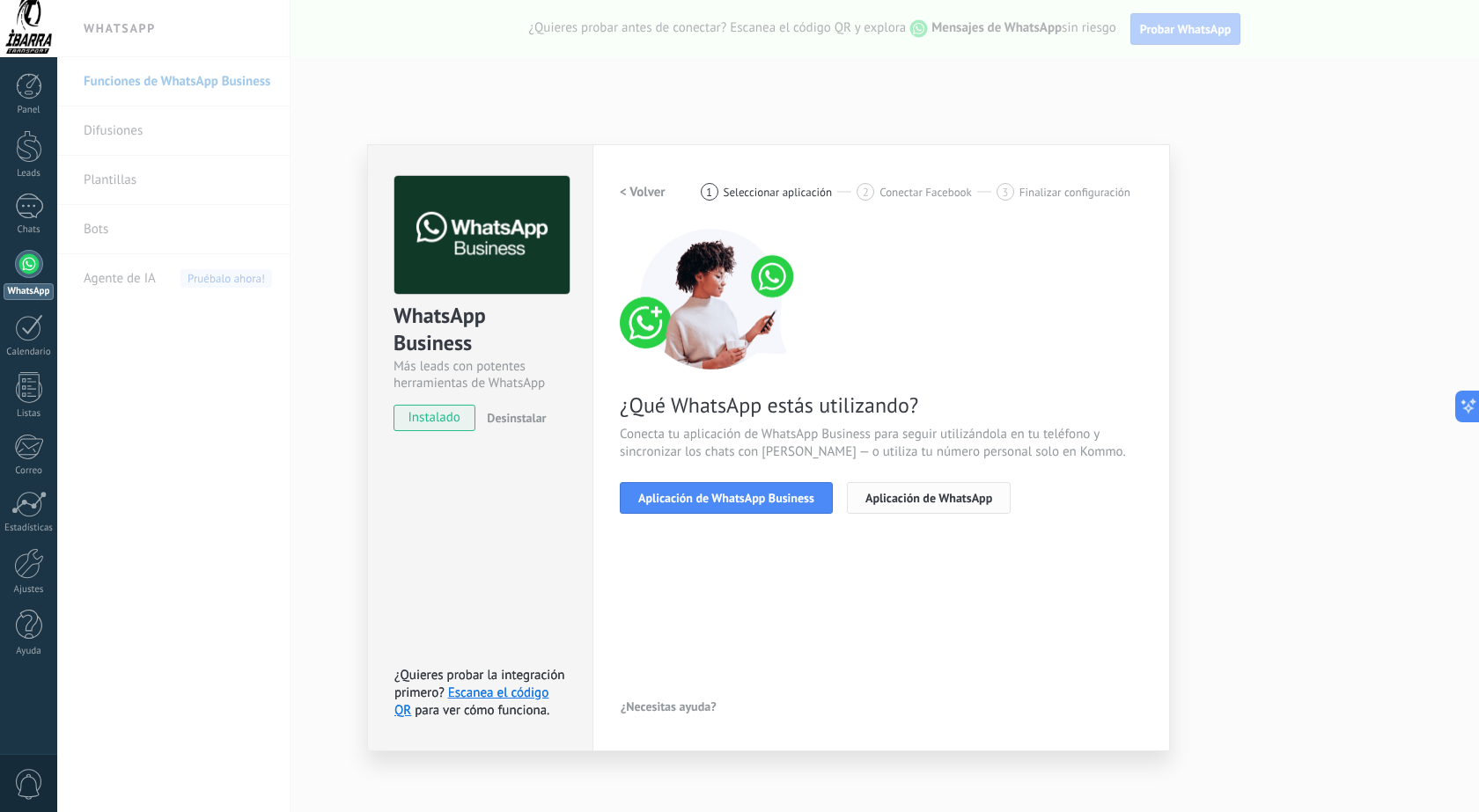
click at [900, 499] on span "Aplicación de WhatsApp" at bounding box center [929, 497] width 126 height 12
